Goal: Navigation & Orientation: Find specific page/section

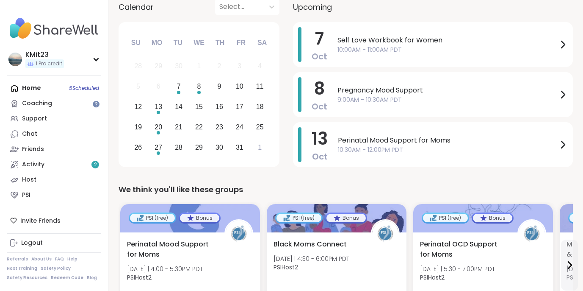
click at [32, 91] on div "Home 5 Scheduled Coaching Support Chat Friends Activity 2 Host PSI" at bounding box center [54, 141] width 94 height 122
click at [32, 86] on div "Home 5 Scheduled Coaching Support Chat Friends Activity 2 Host PSI" at bounding box center [54, 141] width 94 height 122
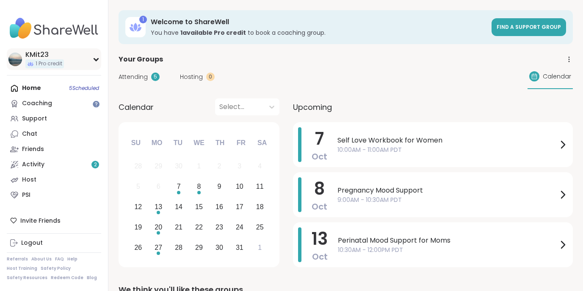
click at [47, 55] on div "KMit23" at bounding box center [44, 54] width 39 height 9
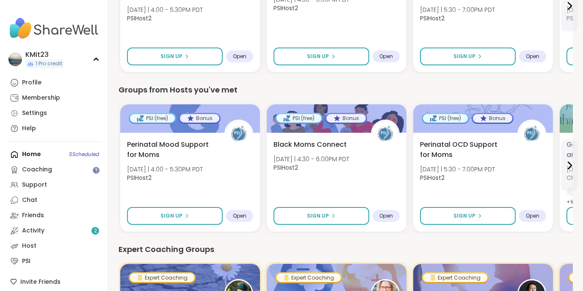
scroll to position [376, 0]
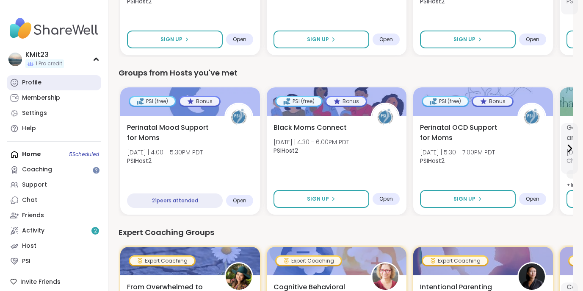
click at [58, 80] on link "Profile" at bounding box center [54, 82] width 94 height 15
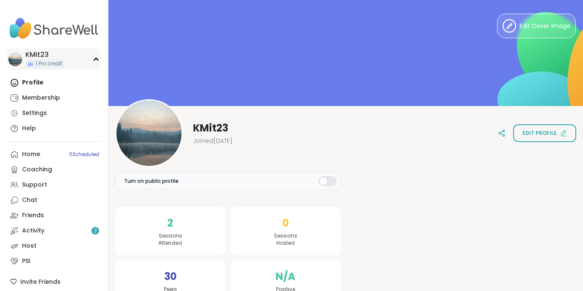
click at [92, 64] on div "KMit23 1 Pro credit" at bounding box center [54, 59] width 94 height 22
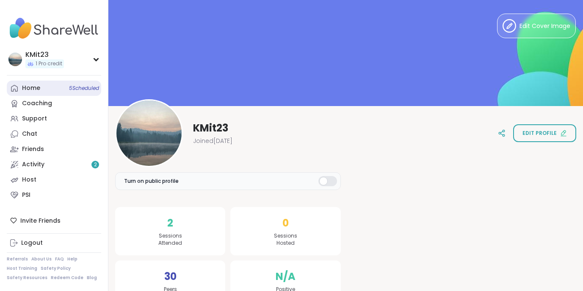
click at [47, 83] on link "Home 5 Scheduled" at bounding box center [54, 87] width 94 height 15
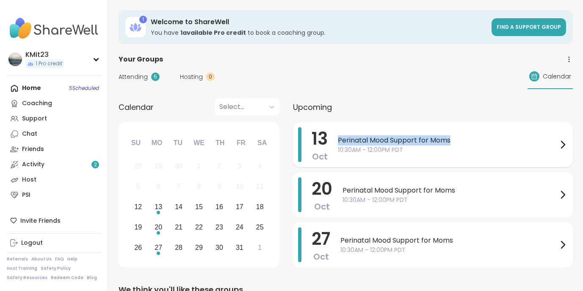
drag, startPoint x: 455, startPoint y: 141, endPoint x: 338, endPoint y: 142, distance: 117.4
click at [338, 142] on span "Perinatal Mood Support for Moms" at bounding box center [448, 140] width 220 height 10
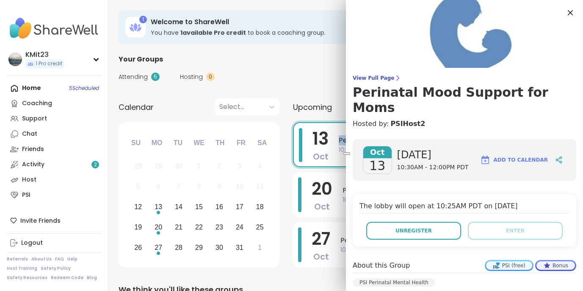
copy span "Perinatal Mood Support for Moms"
click at [569, 14] on icon at bounding box center [570, 12] width 11 height 11
